Goal: Task Accomplishment & Management: Use online tool/utility

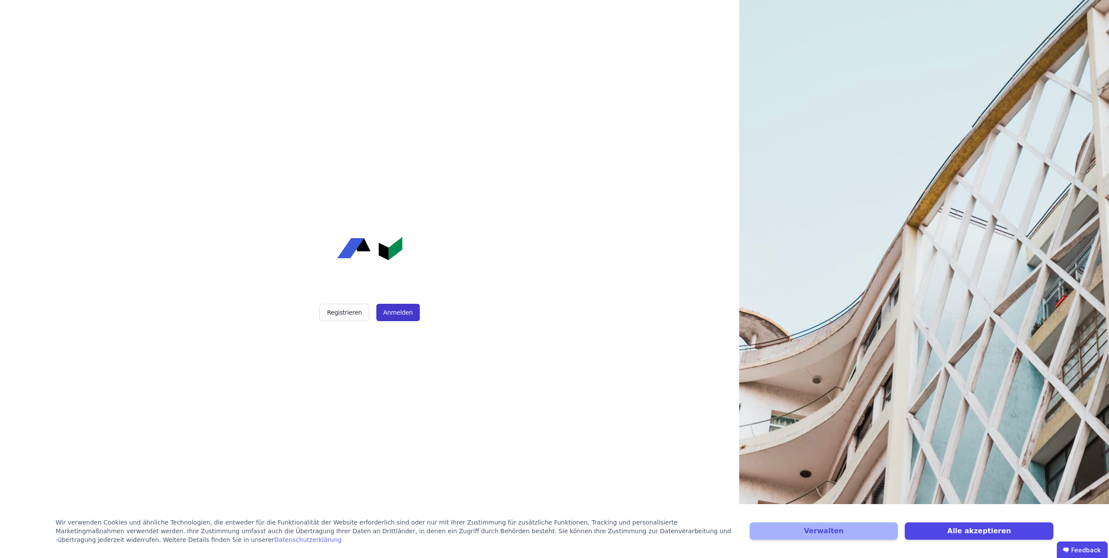
click at [388, 313] on button "Anmelden" at bounding box center [397, 312] width 43 height 17
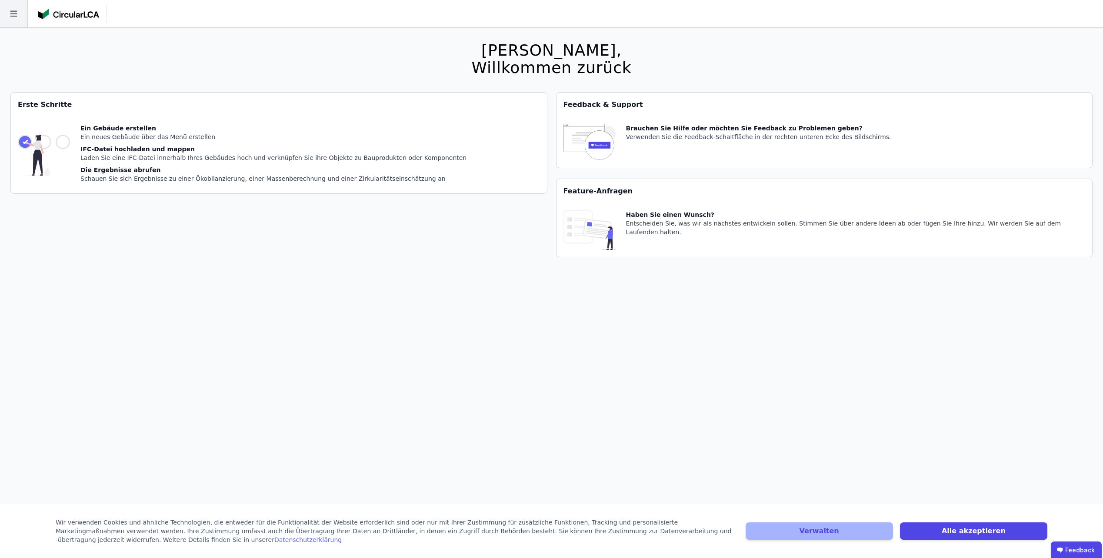
click at [14, 16] on icon at bounding box center [13, 14] width 7 height 6
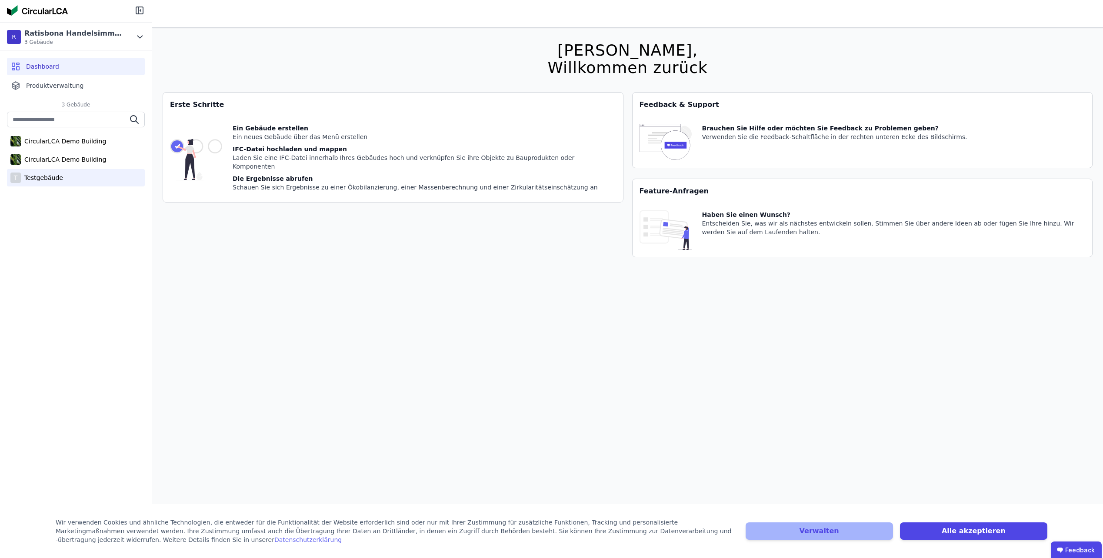
click at [46, 178] on div "Testgebäude" at bounding box center [42, 177] width 42 height 9
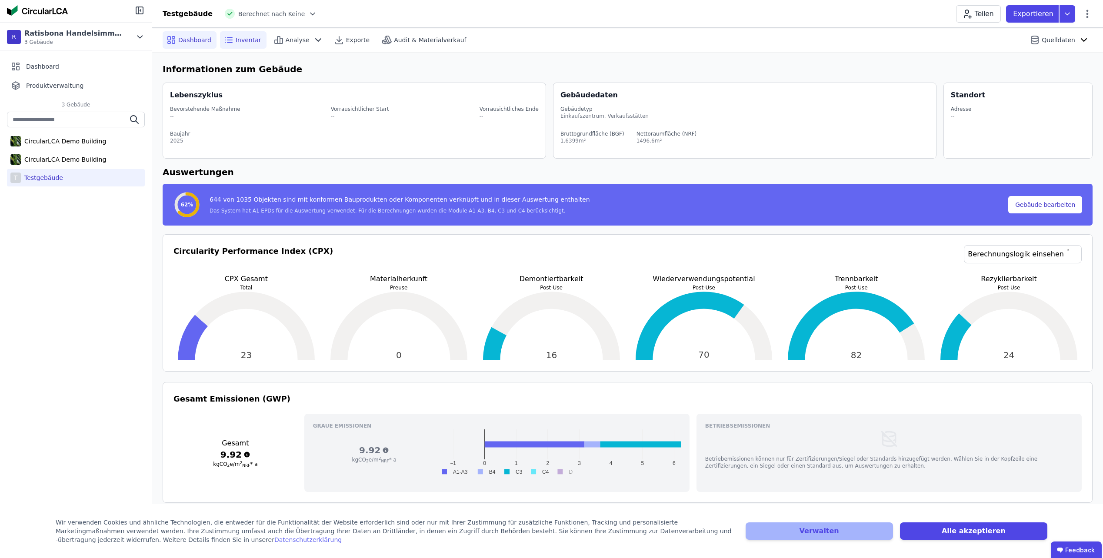
click at [237, 39] on span "Inventar" at bounding box center [249, 40] width 26 height 9
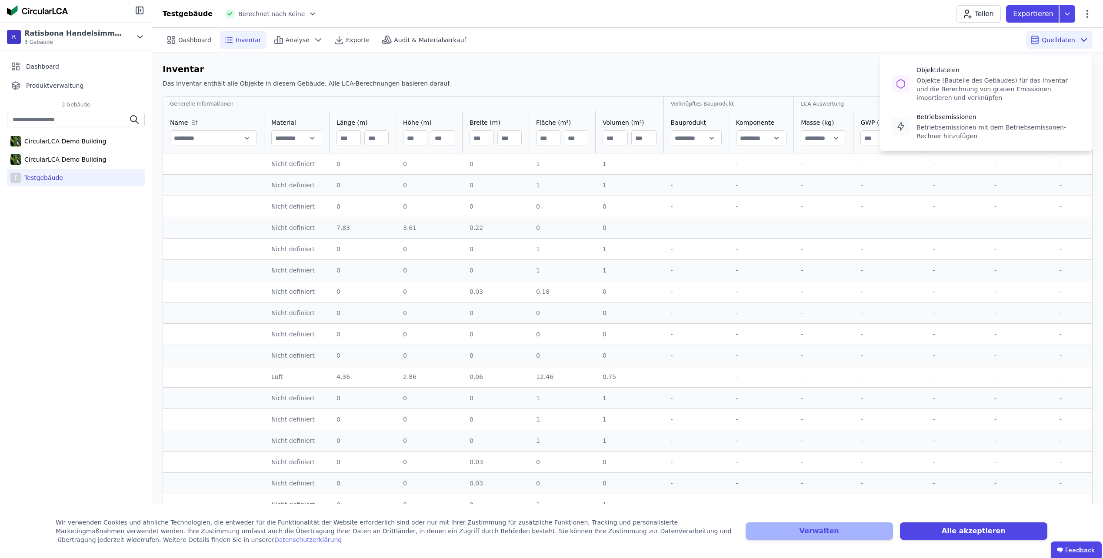
click at [1076, 47] on div "Quelldaten Objektdateien Objekte (Bauteile des Gebäudes) für das Inventar und d…" at bounding box center [1059, 39] width 67 height 17
click at [1015, 98] on div "Objekte (Bauteile des Gebäudes) für das Inventar und die Berechnung von grauen …" at bounding box center [997, 89] width 163 height 26
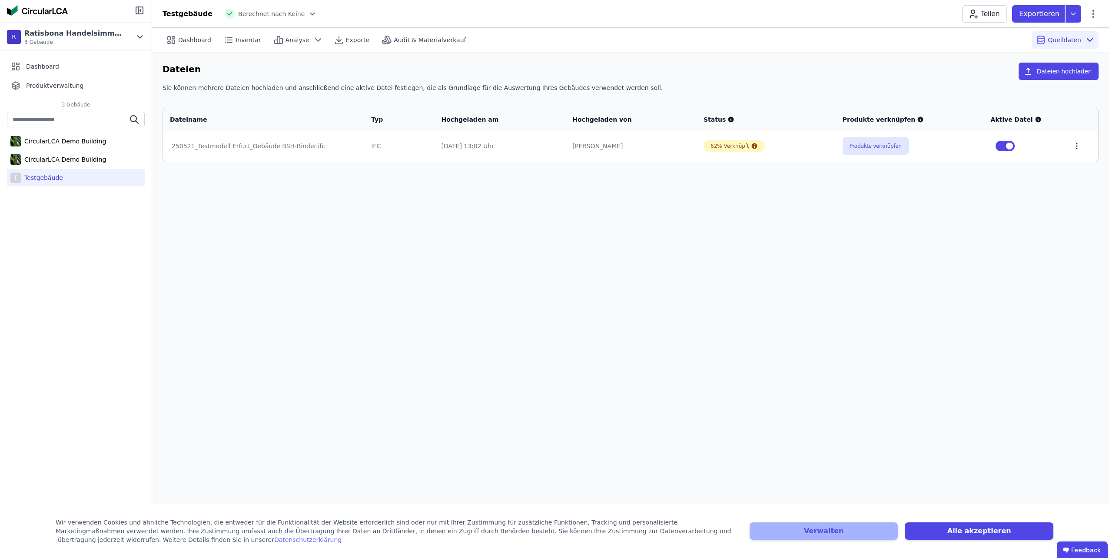
click at [1074, 146] on icon at bounding box center [1077, 146] width 8 height 8
drag, startPoint x: 1072, startPoint y: 186, endPoint x: 1074, endPoint y: 175, distance: 11.6
click at [1073, 184] on div "Dashboard Inventar Analyse Exporte Audit & Materialverkauf Quelldaten Dateien D…" at bounding box center [630, 293] width 957 height 530
click at [1079, 13] on icon at bounding box center [1074, 13] width 16 height 17
click at [201, 36] on span "Dashboard" at bounding box center [194, 40] width 33 height 9
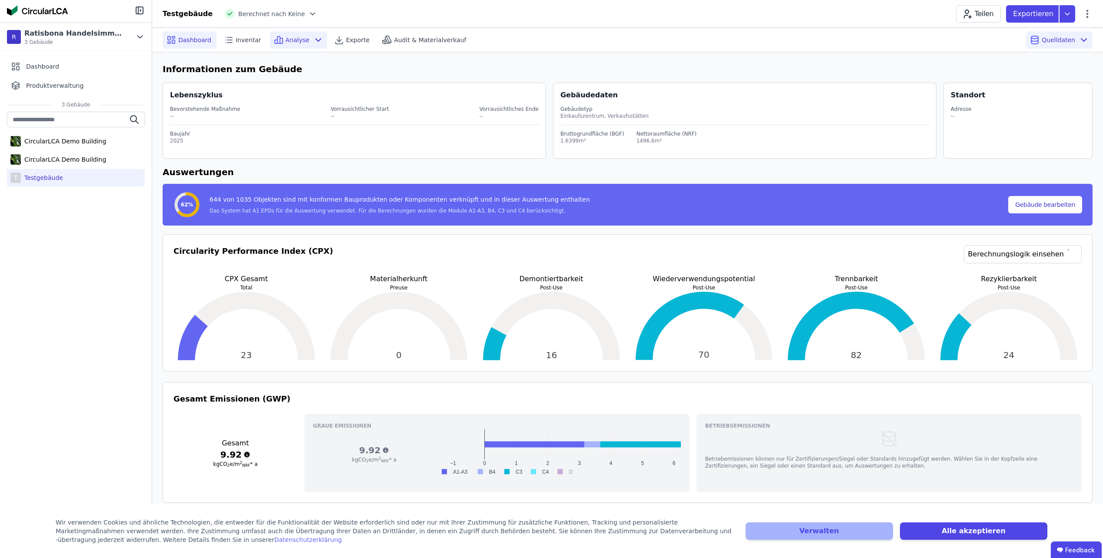
click at [313, 40] on icon at bounding box center [318, 40] width 10 height 10
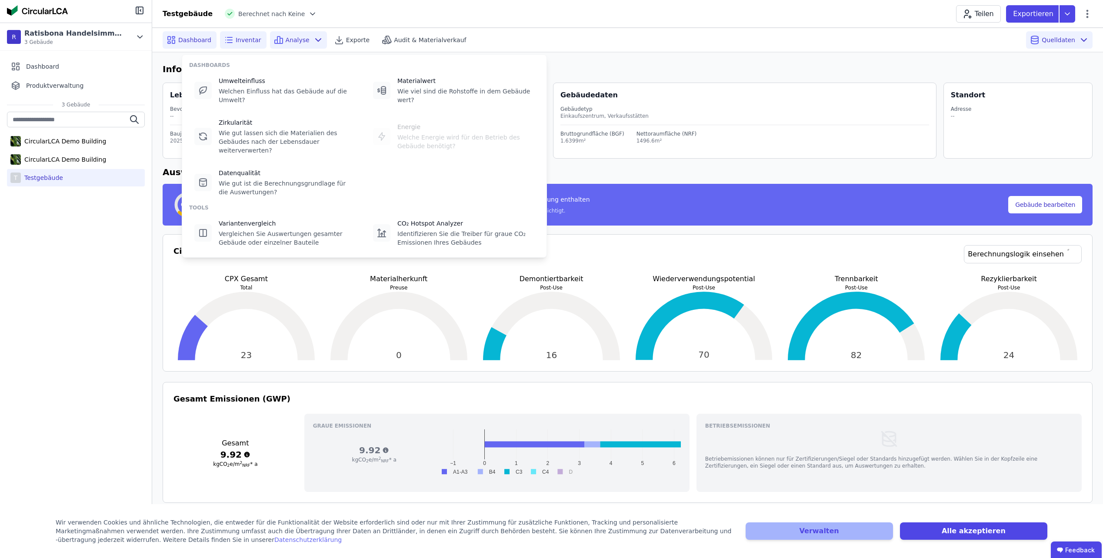
click at [256, 43] on div "Inventar" at bounding box center [243, 39] width 47 height 17
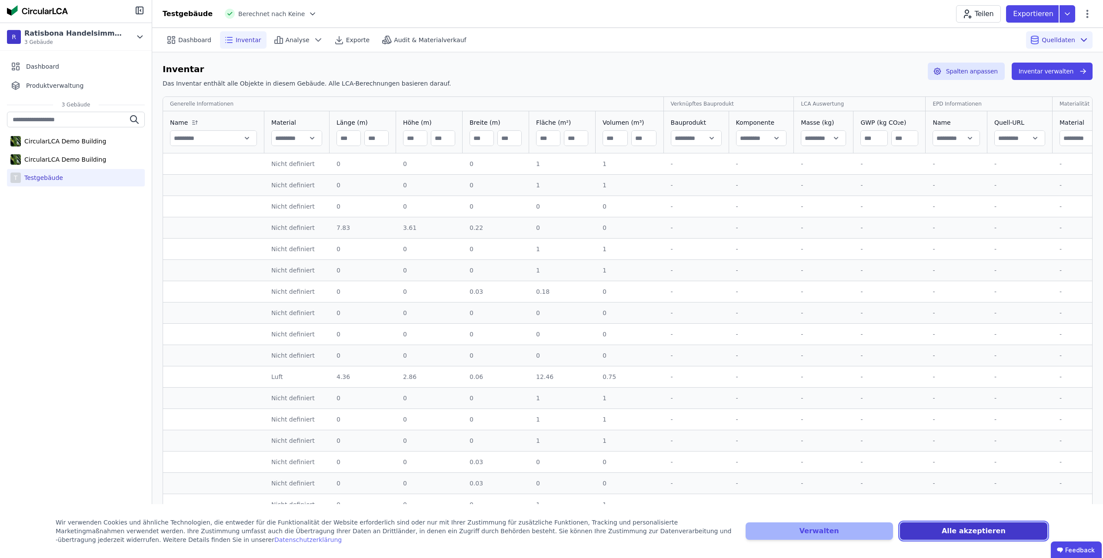
click at [949, 527] on button "Alle akzeptieren" at bounding box center [973, 531] width 147 height 17
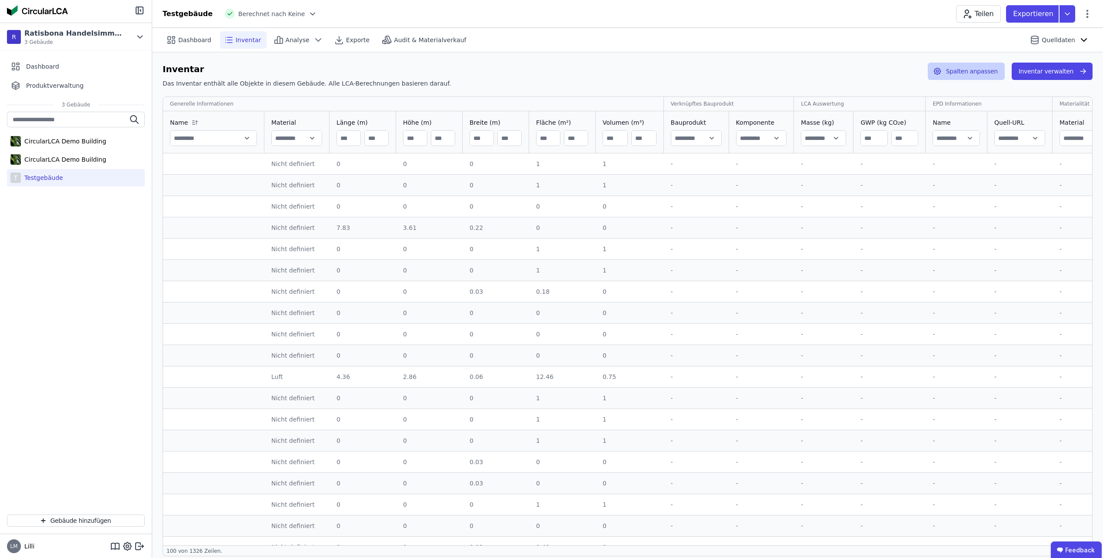
click at [960, 71] on button "Spalten anpassen" at bounding box center [966, 71] width 77 height 17
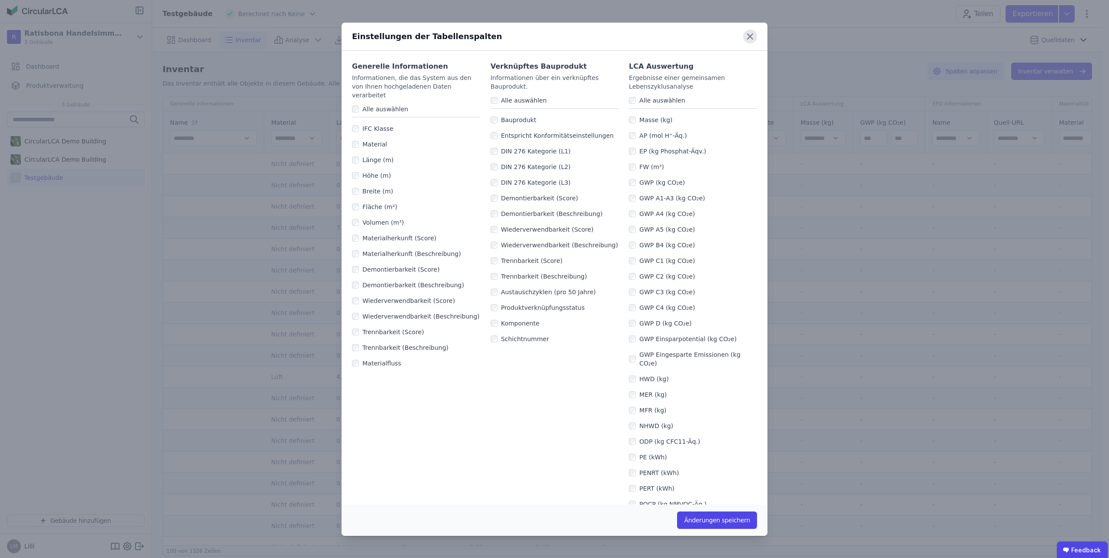
click at [749, 37] on icon at bounding box center [750, 36] width 5 height 5
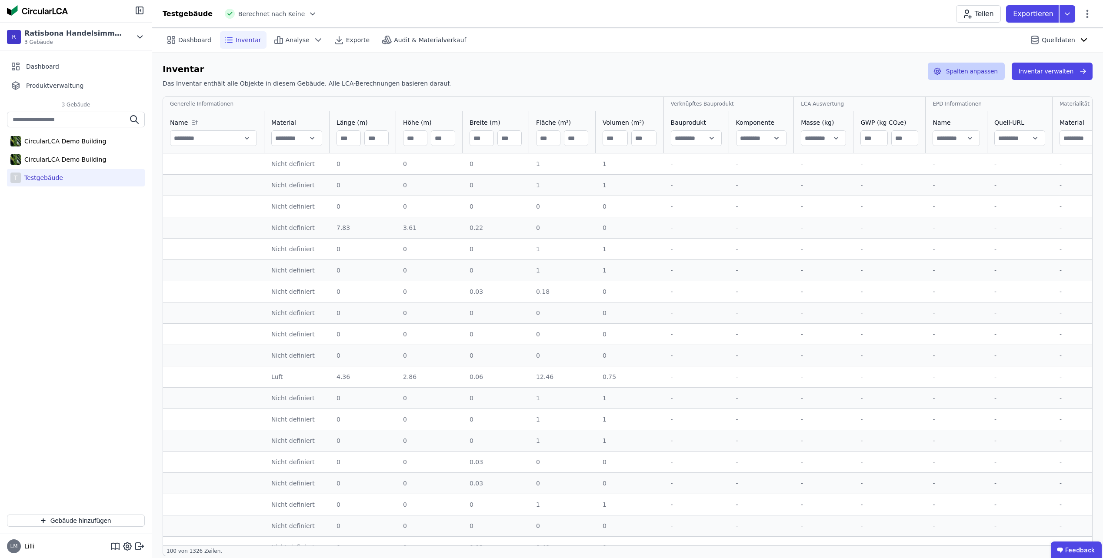
click at [1004, 75] on button "Spalten anpassen" at bounding box center [966, 71] width 77 height 17
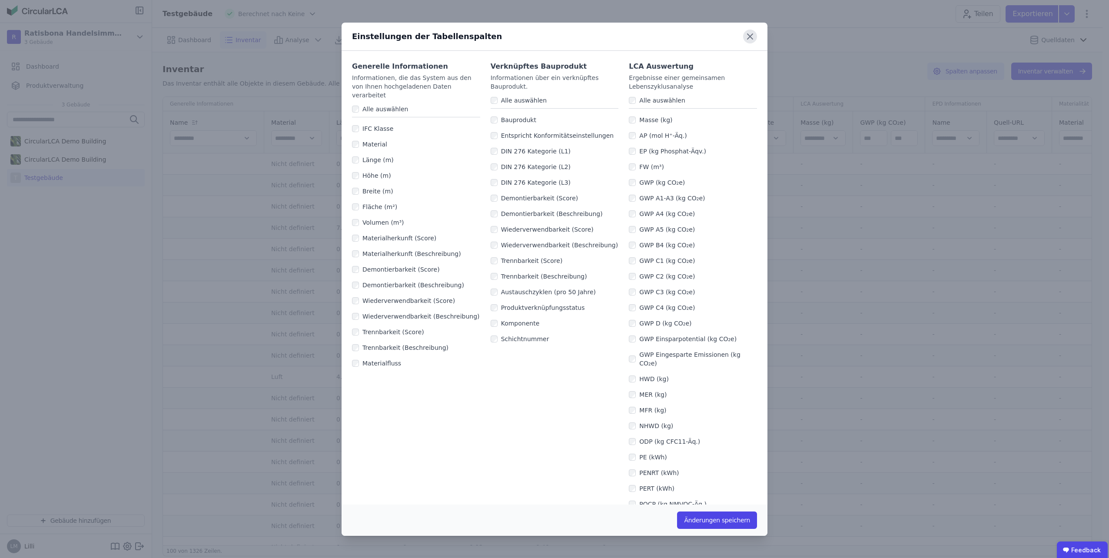
click at [753, 32] on icon at bounding box center [750, 37] width 14 height 14
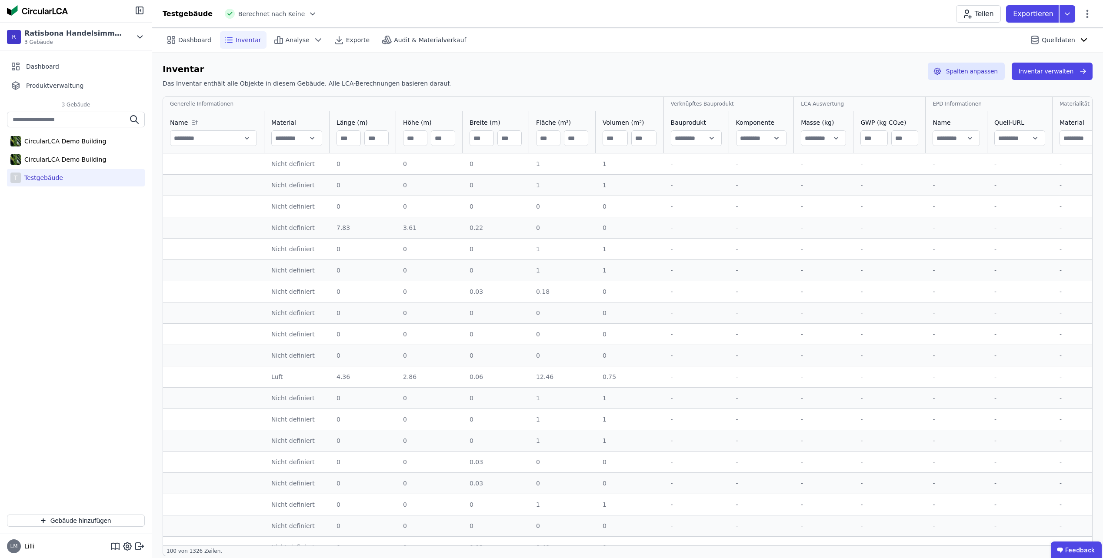
click at [308, 10] on icon at bounding box center [312, 14] width 9 height 9
click at [310, 13] on icon at bounding box center [312, 14] width 4 height 2
click at [308, 13] on icon at bounding box center [312, 14] width 9 height 9
click at [310, 13] on icon at bounding box center [312, 14] width 4 height 2
click at [1049, 75] on button "Inventar verwalten" at bounding box center [1052, 71] width 81 height 17
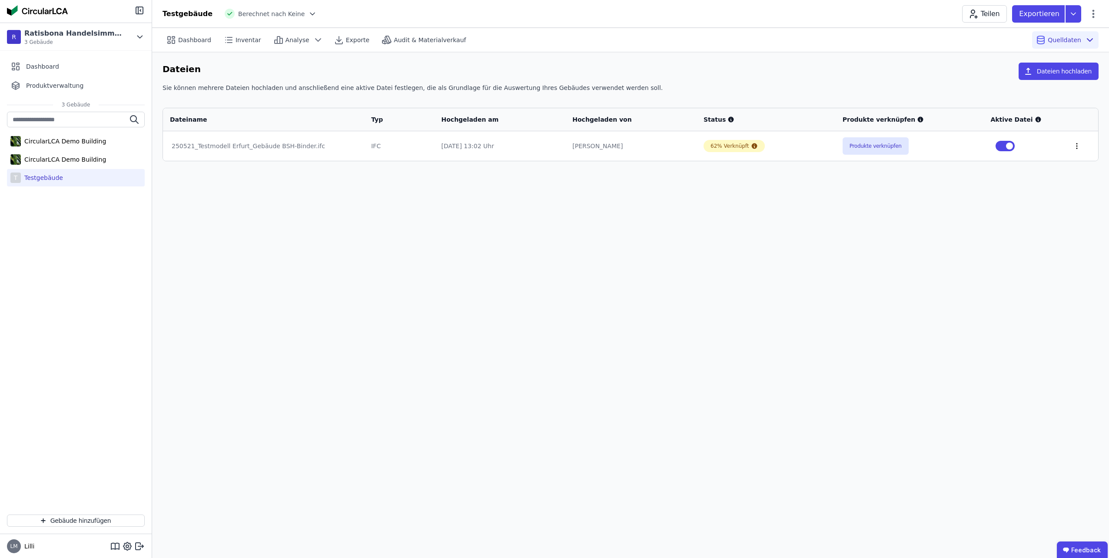
click at [1077, 146] on icon at bounding box center [1077, 145] width 1 height 5
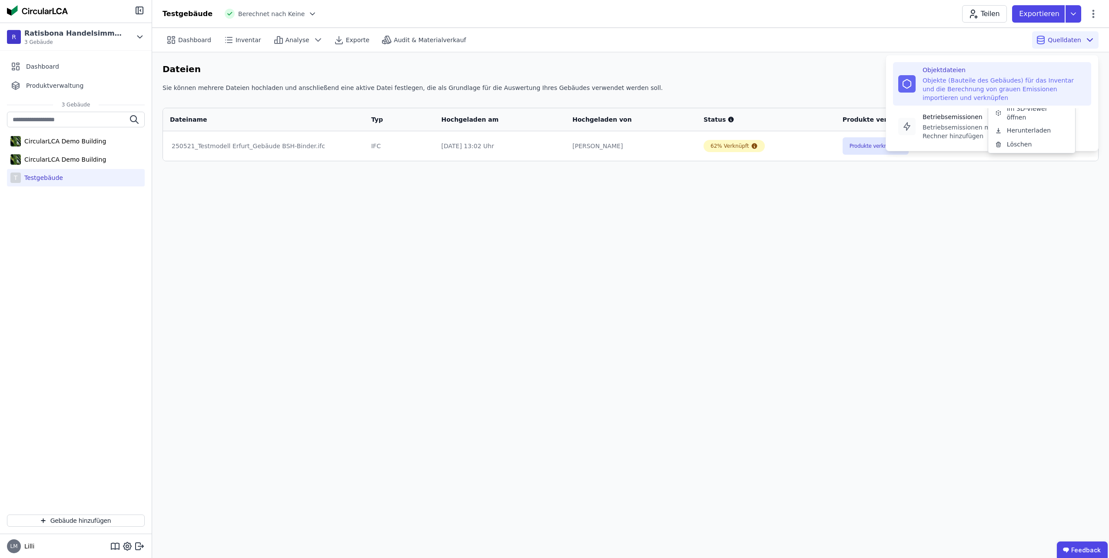
click at [1082, 39] on div "Quelldaten Objektdateien Objekte (Bauteile des Gebäudes) für das Inventar und d…" at bounding box center [1066, 39] width 67 height 17
click at [987, 88] on div "Objekte (Bauteile des Gebäudes) für das Inventar und die Berechnung von grauen …" at bounding box center [1004, 89] width 163 height 26
click at [1003, 134] on div "Betriebsemissionen mit dem Betriebsemissonen-Rechner hinzufügen" at bounding box center [1004, 131] width 163 height 17
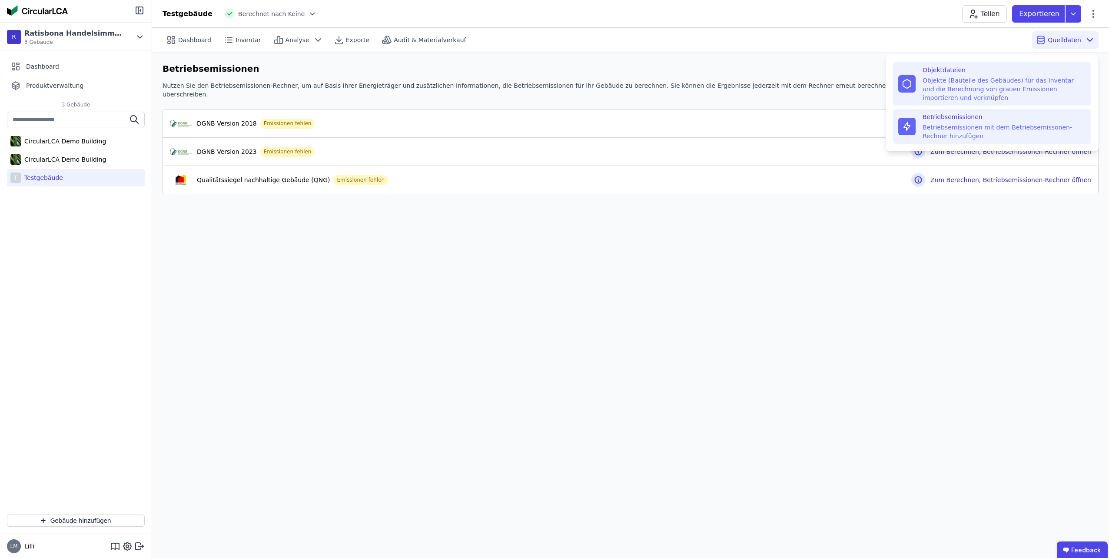
click at [983, 86] on div "Objekte (Bauteile des Gebäudes) für das Inventar und die Berechnung von grauen …" at bounding box center [1004, 89] width 163 height 26
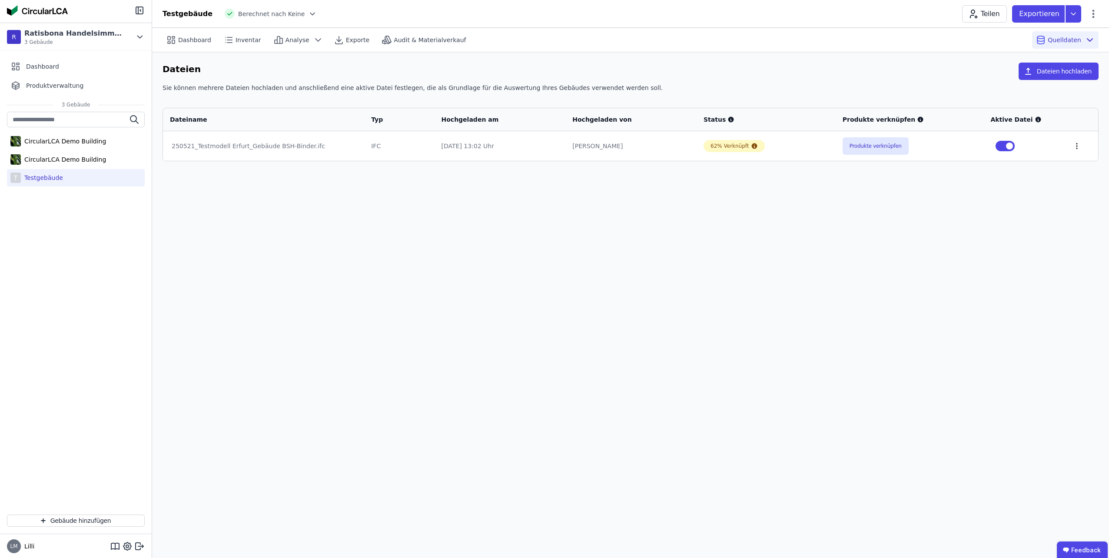
click at [1076, 146] on icon at bounding box center [1077, 146] width 8 height 8
click at [1095, 97] on div "Sie können mehrere Dateien hochladen und anschließend eine aktive Datei festleg…" at bounding box center [631, 91] width 936 height 16
